Goal: Use online tool/utility: Use online tool/utility

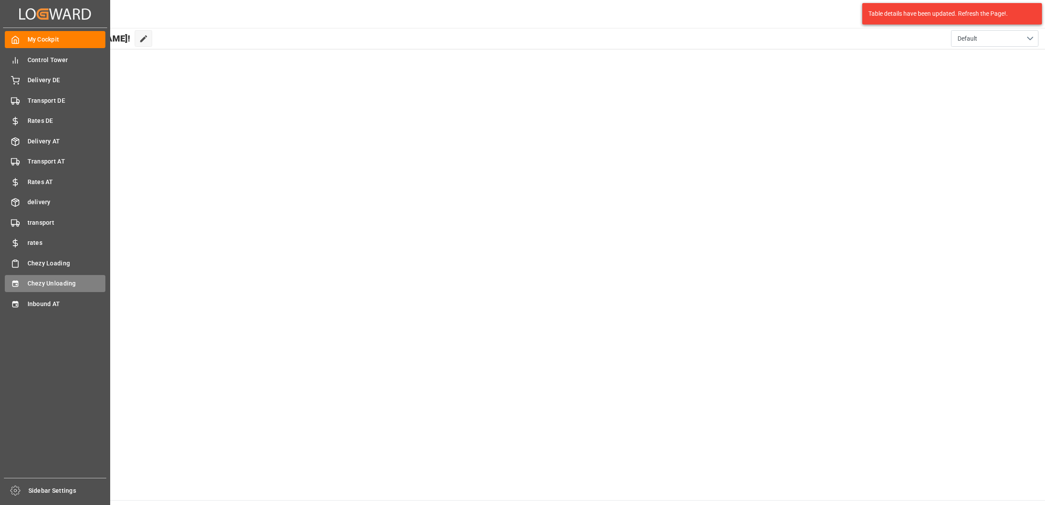
click at [14, 283] on icon at bounding box center [15, 283] width 9 height 9
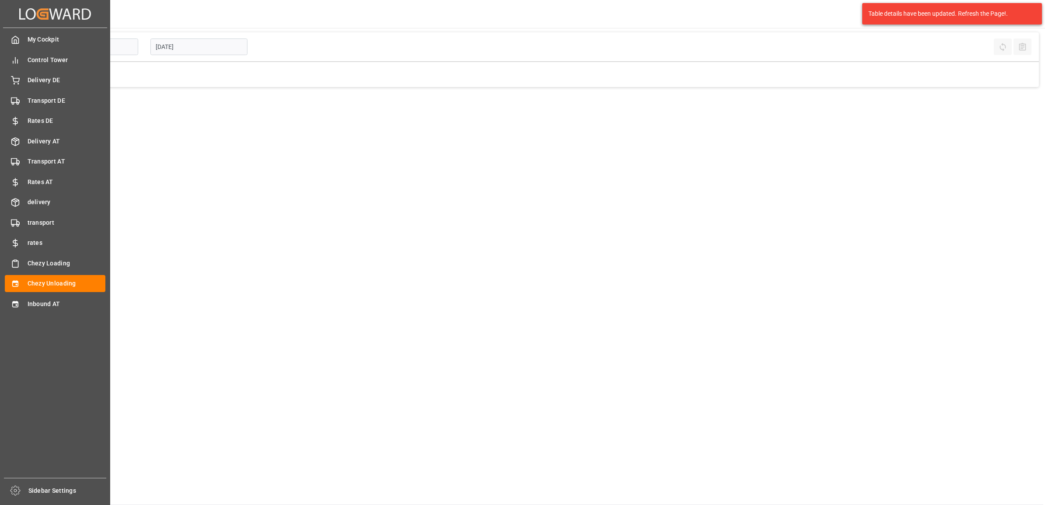
type input "Chezy Unloading"
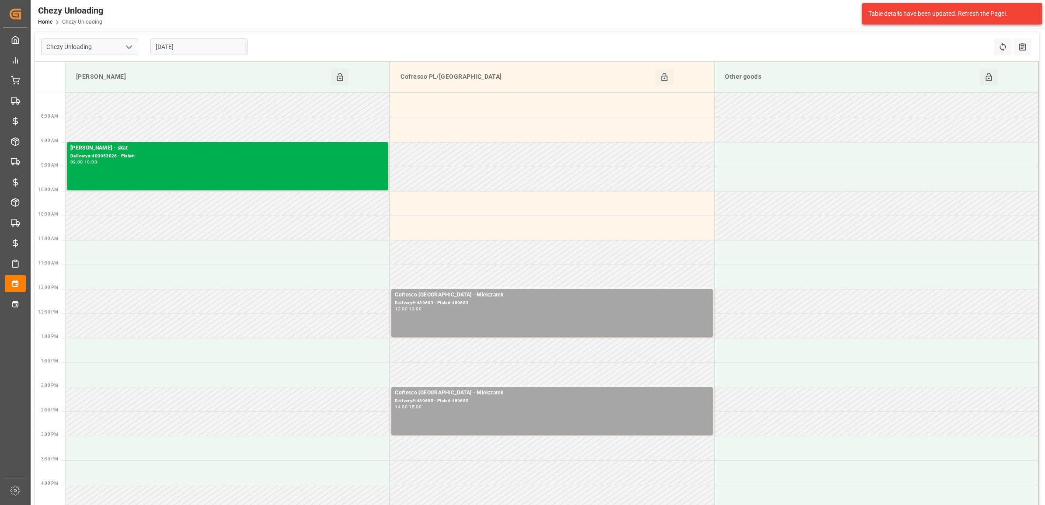
click at [221, 42] on input "[DATE]" at bounding box center [198, 46] width 97 height 17
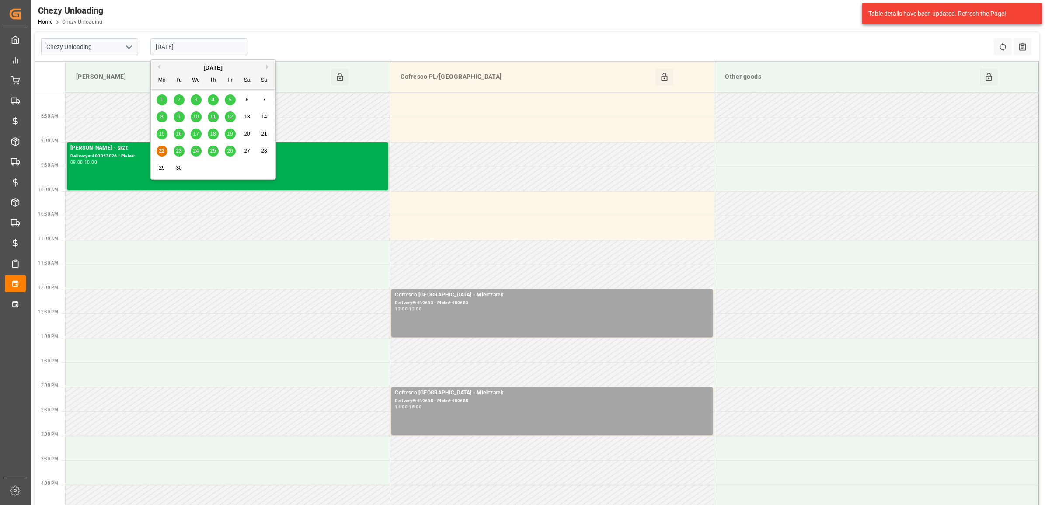
click at [178, 153] on span "23" at bounding box center [179, 151] width 6 height 6
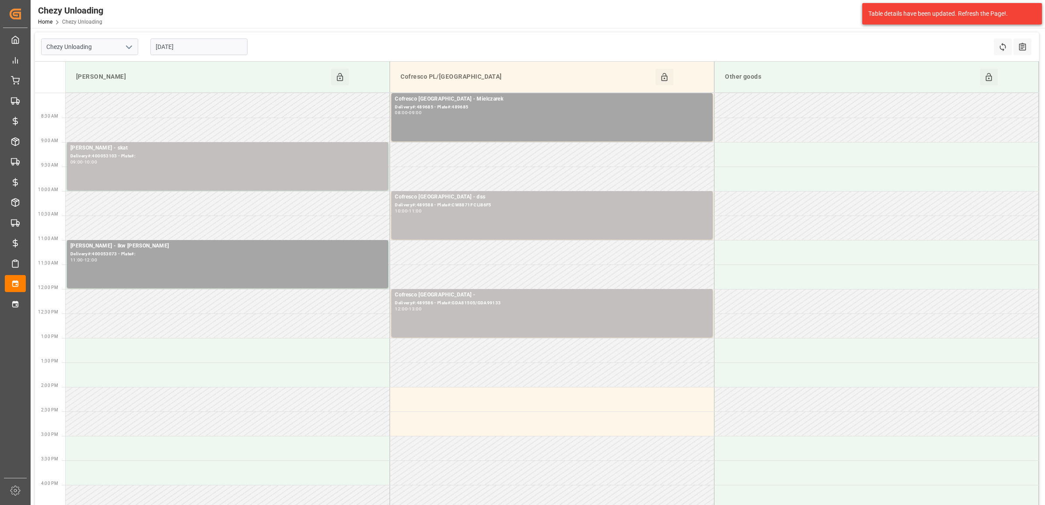
click at [185, 49] on input "[DATE]" at bounding box center [198, 46] width 97 height 17
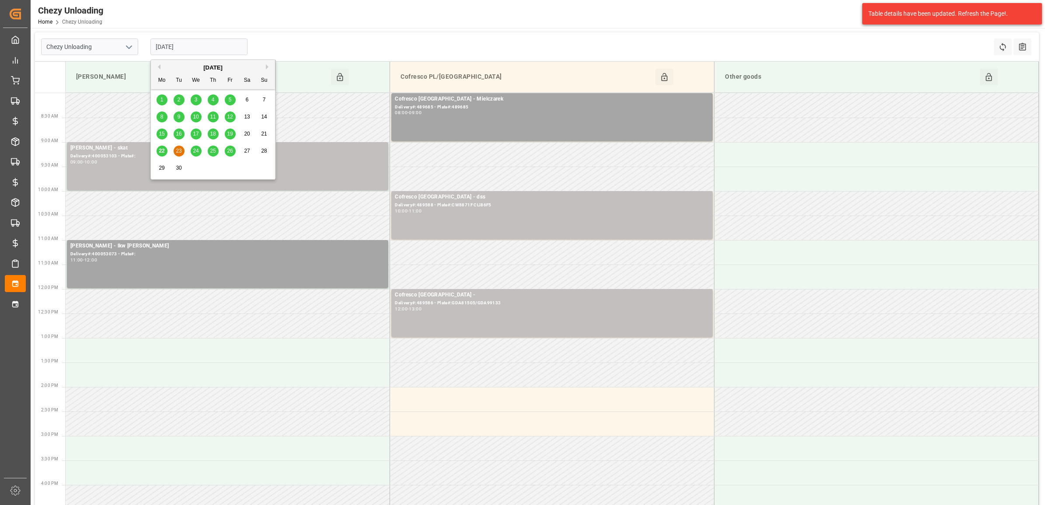
click at [193, 154] on span "24" at bounding box center [196, 151] width 6 height 6
type input "[DATE]"
